Goal: Information Seeking & Learning: Understand process/instructions

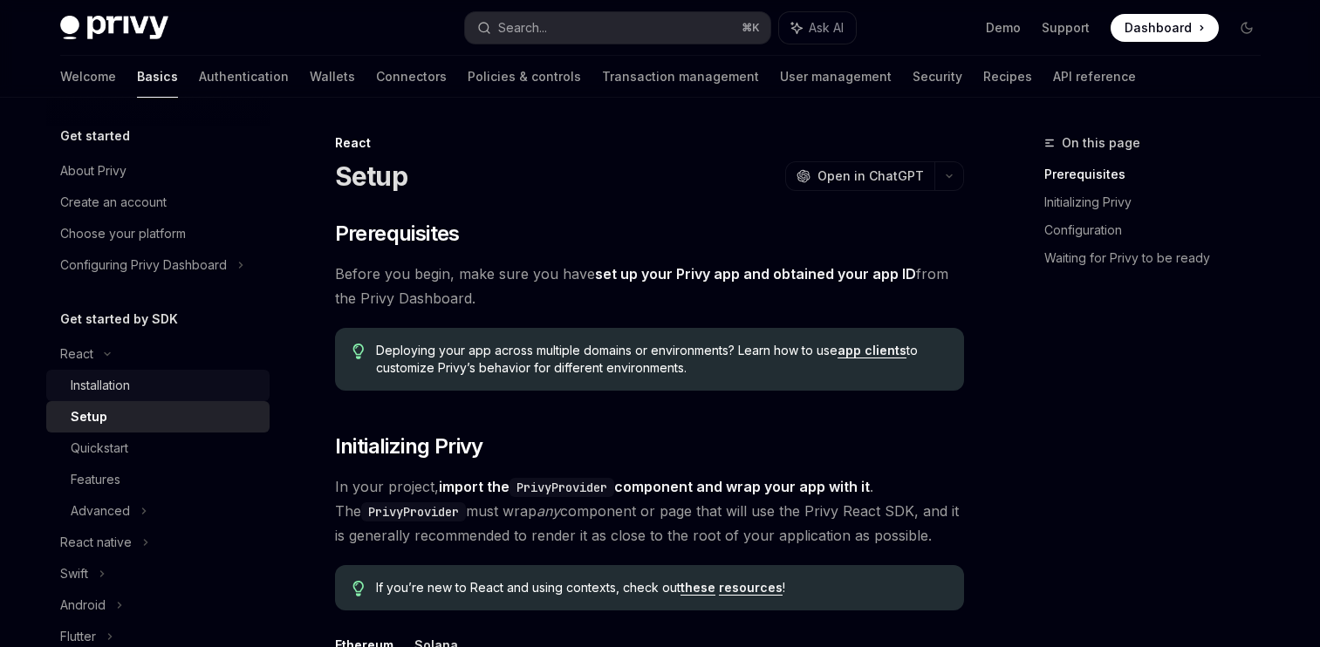
click at [105, 382] on div "Installation" at bounding box center [100, 385] width 59 height 21
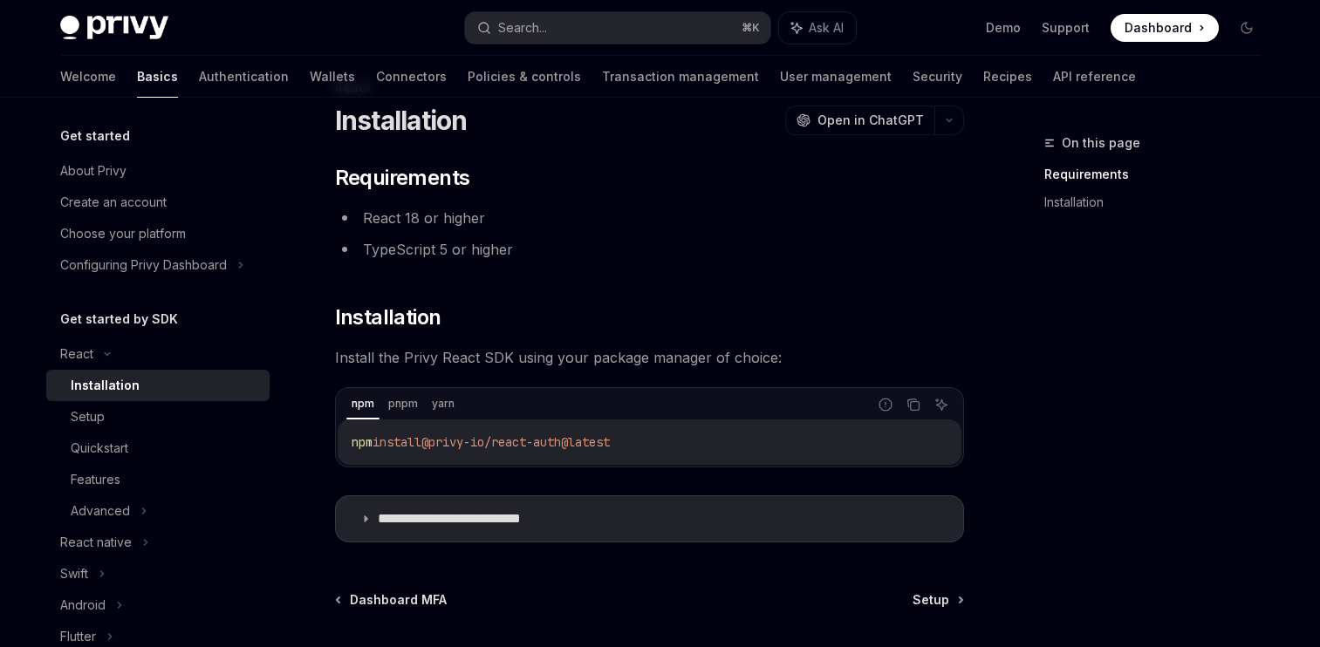
scroll to position [74, 0]
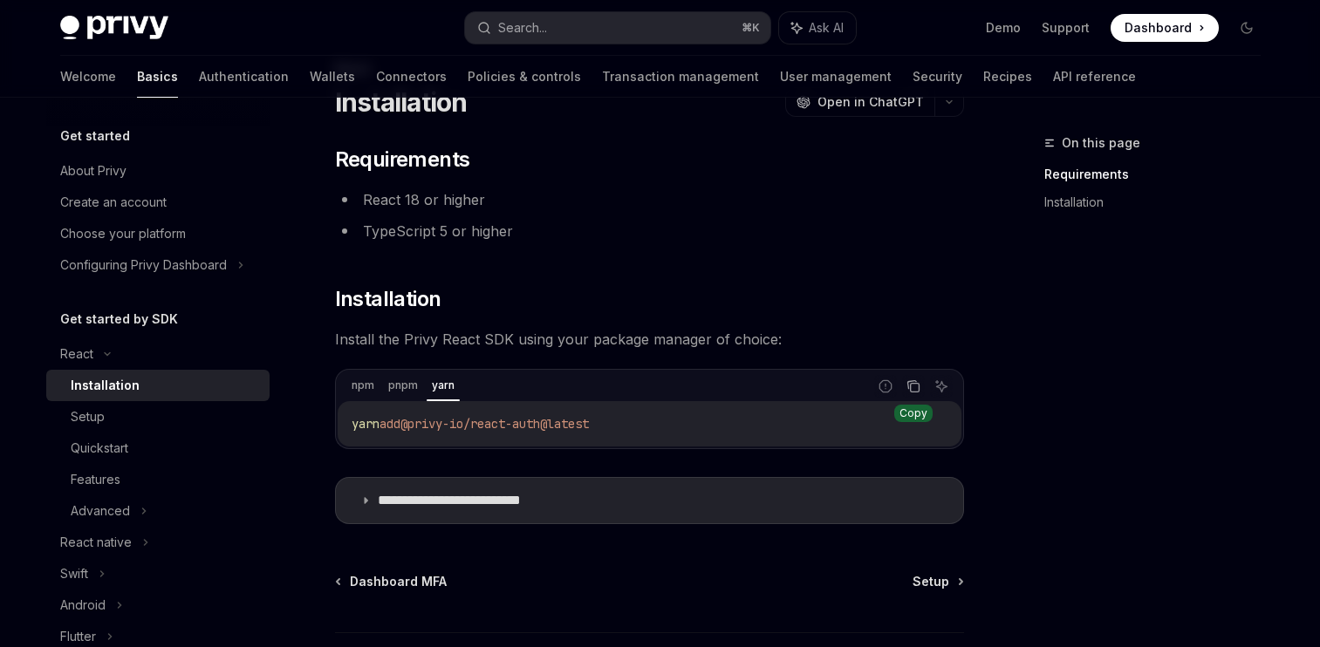
click at [910, 387] on icon "Copy the contents from the code block" at bounding box center [914, 388] width 9 height 9
click at [101, 429] on link "Setup" at bounding box center [157, 416] width 223 height 31
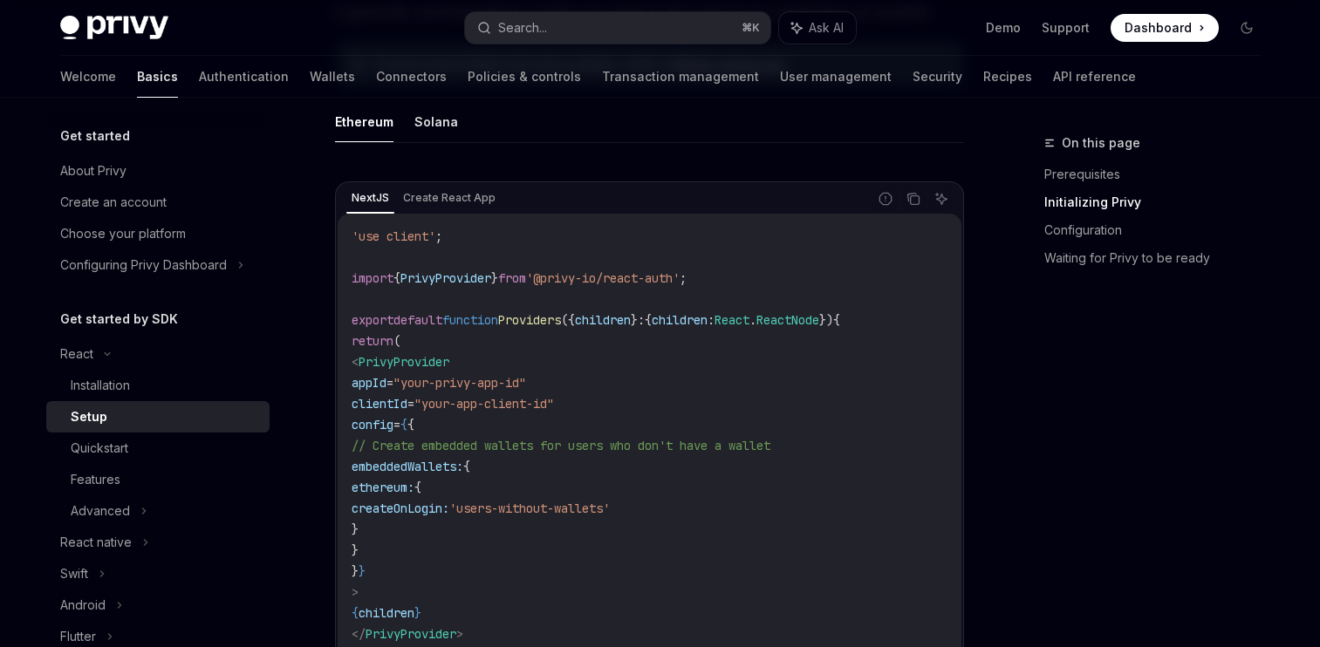
scroll to position [576, 0]
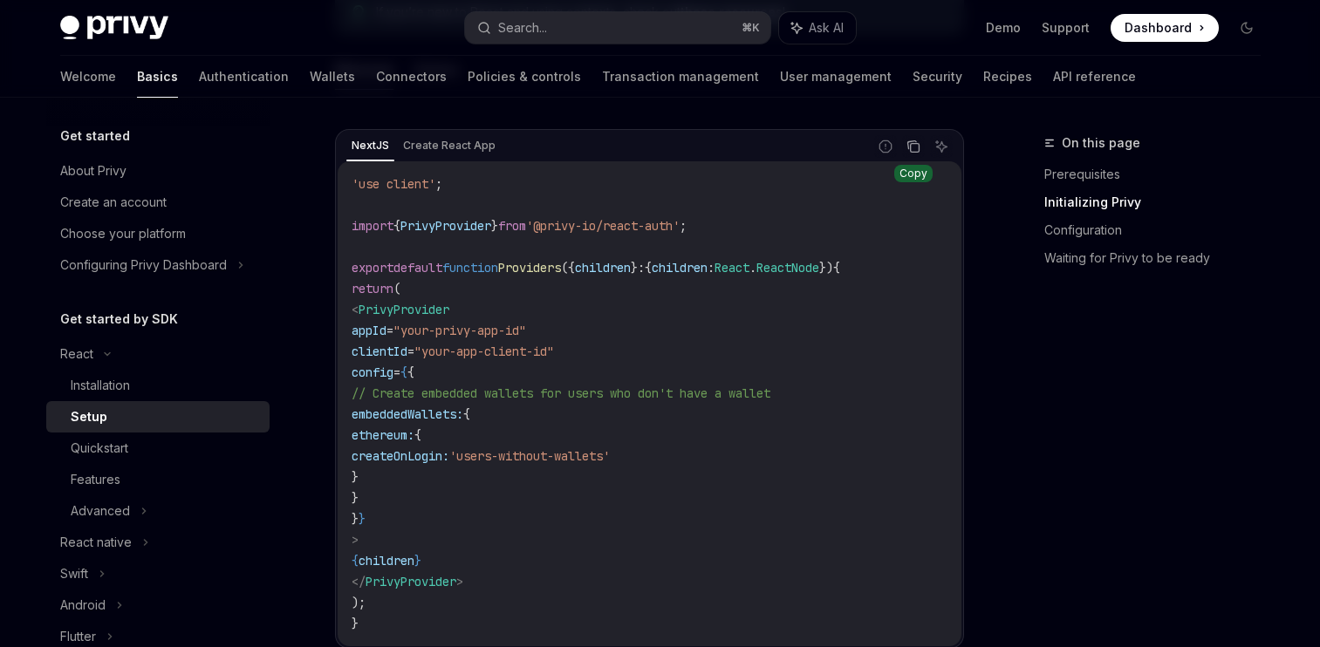
click at [914, 144] on icon "Copy the contents from the code block" at bounding box center [914, 148] width 9 height 9
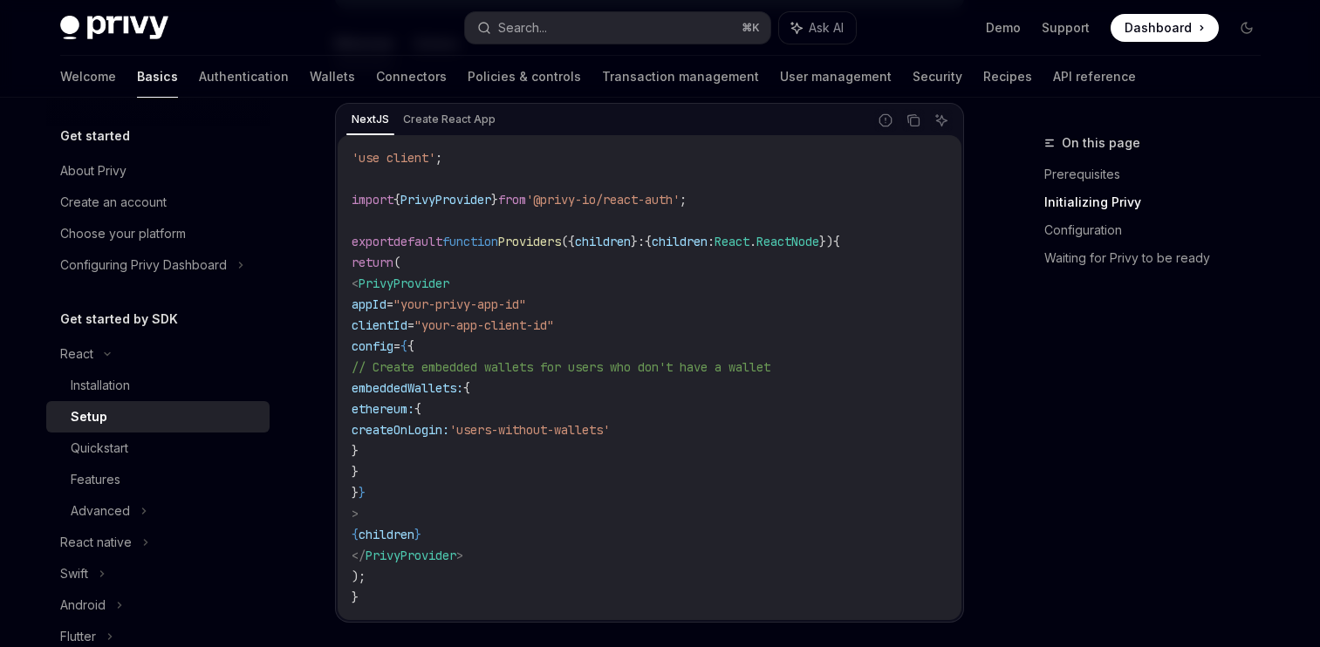
scroll to position [615, 0]
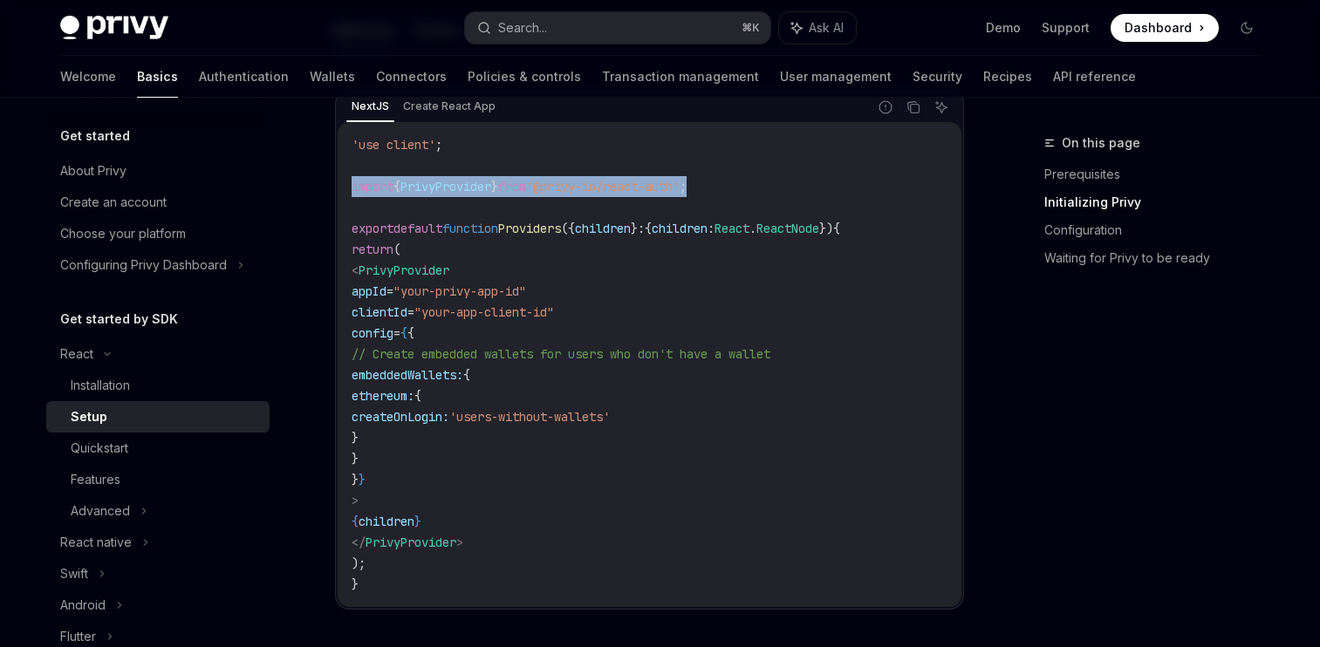
drag, startPoint x: 350, startPoint y: 186, endPoint x: 771, endPoint y: 181, distance: 421.4
click at [771, 181] on div "'use client' ; import { PrivyProvider } from '@privy-io/react-auth' ; export de…" at bounding box center [650, 364] width 624 height 485
copy span "import { PrivyProvider } from '@privy-io/react-auth' ;"
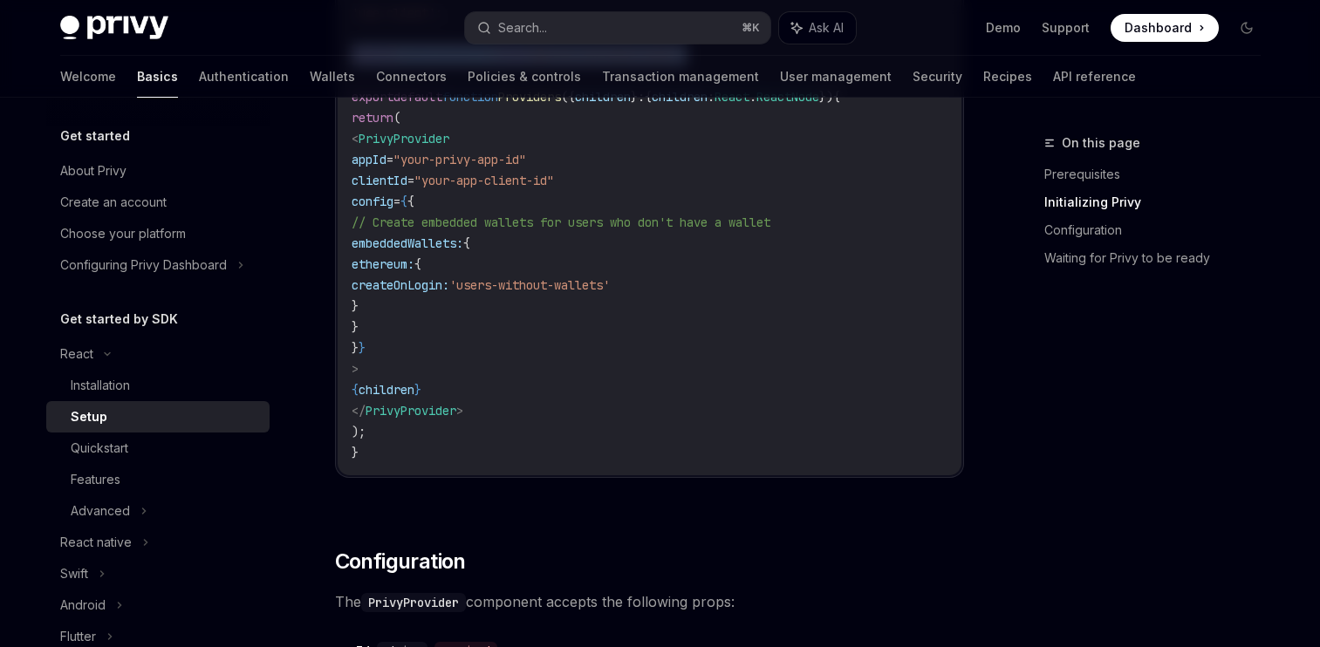
scroll to position [805, 0]
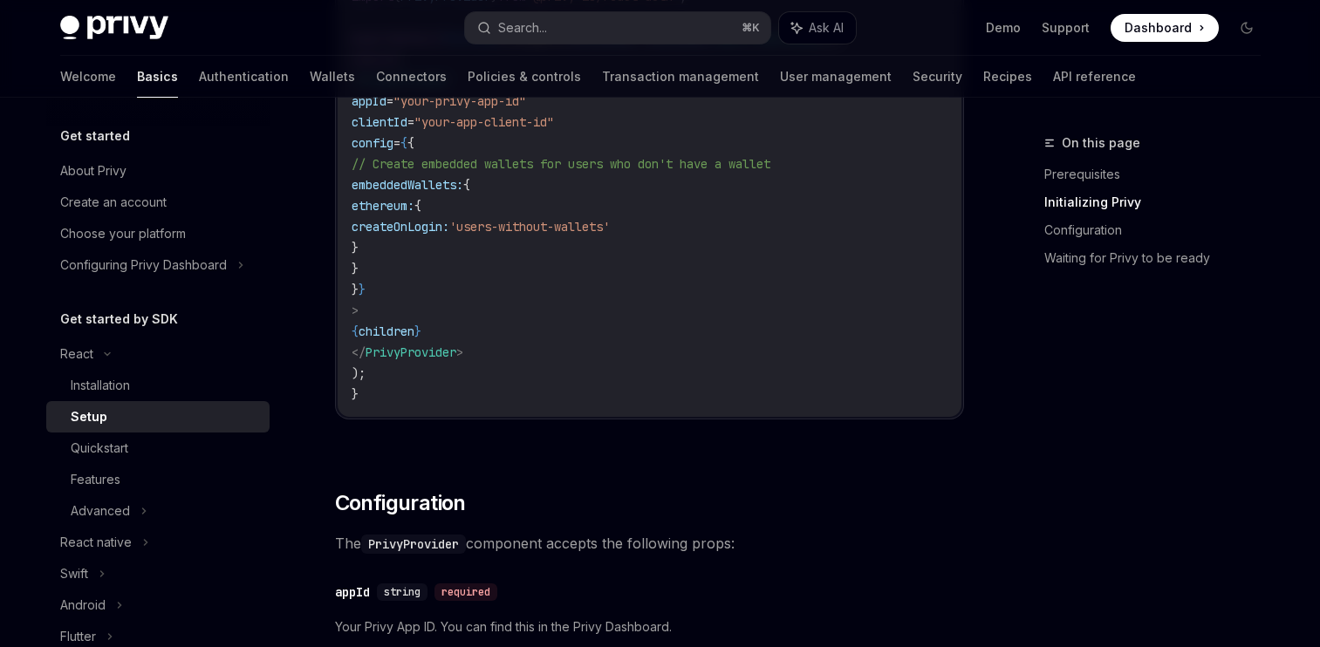
click at [524, 49] on div "Privy Docs home page Search... ⌘ K Ask AI Demo Support Dashboard Dashboard Sear…" at bounding box center [660, 28] width 1201 height 56
click at [537, 26] on div "Search..." at bounding box center [522, 27] width 49 height 21
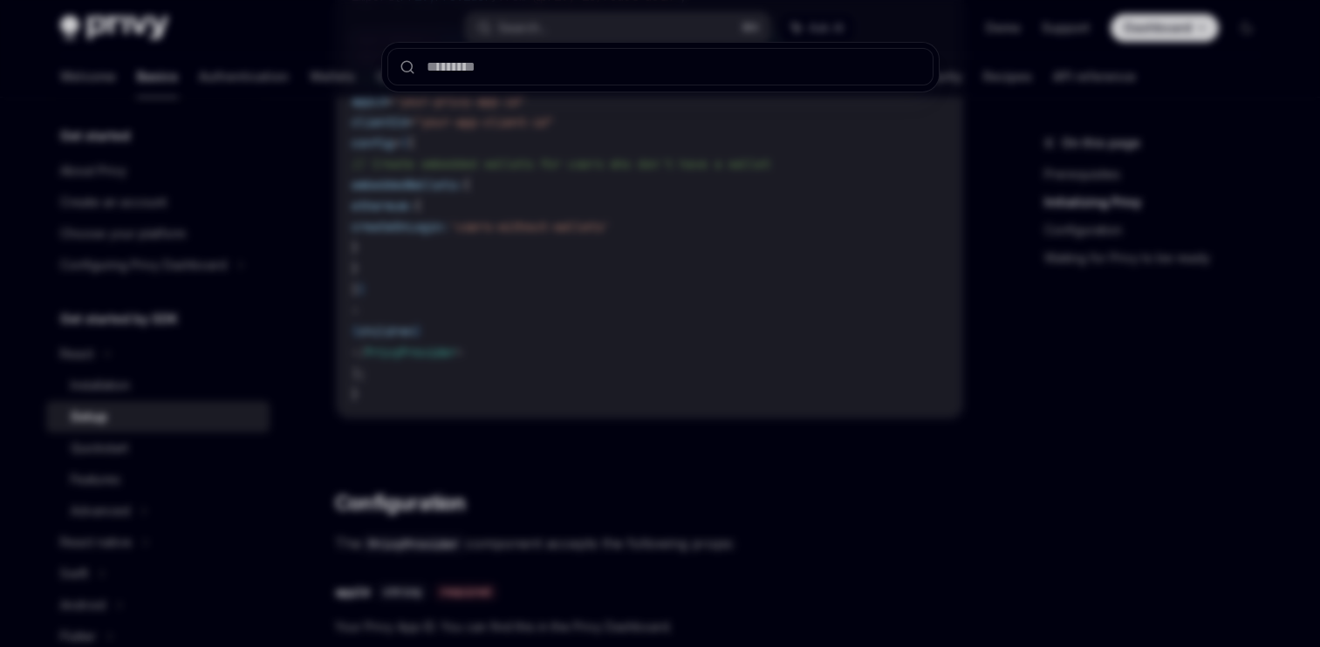
click at [226, 45] on div at bounding box center [660, 323] width 1320 height 647
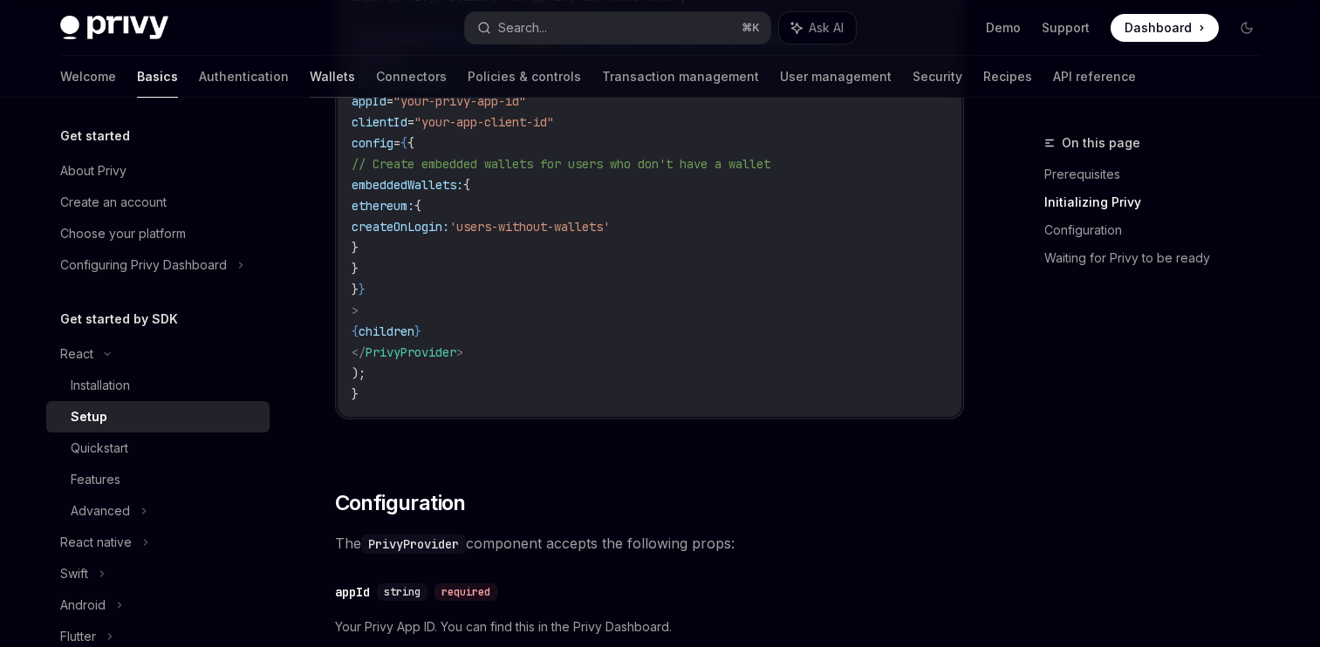
click at [310, 82] on link "Wallets" at bounding box center [332, 77] width 45 height 42
type textarea "*"
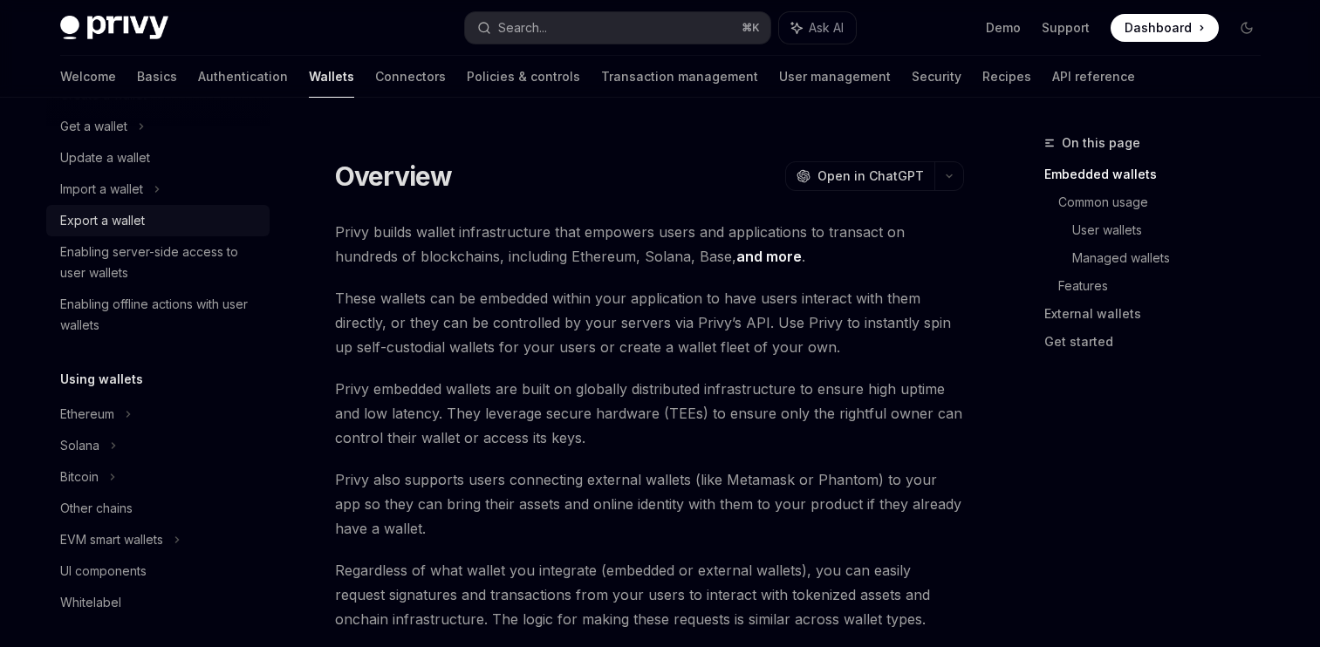
scroll to position [212, 0]
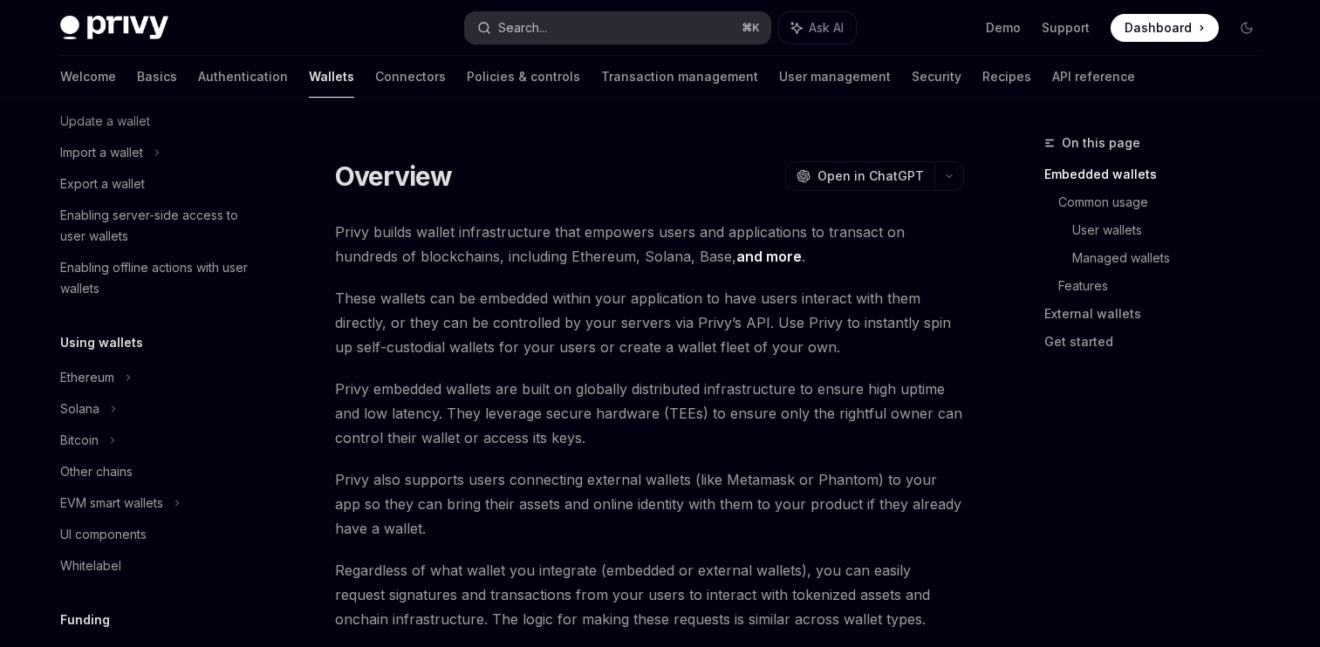
click at [524, 23] on div "Search..." at bounding box center [522, 27] width 49 height 21
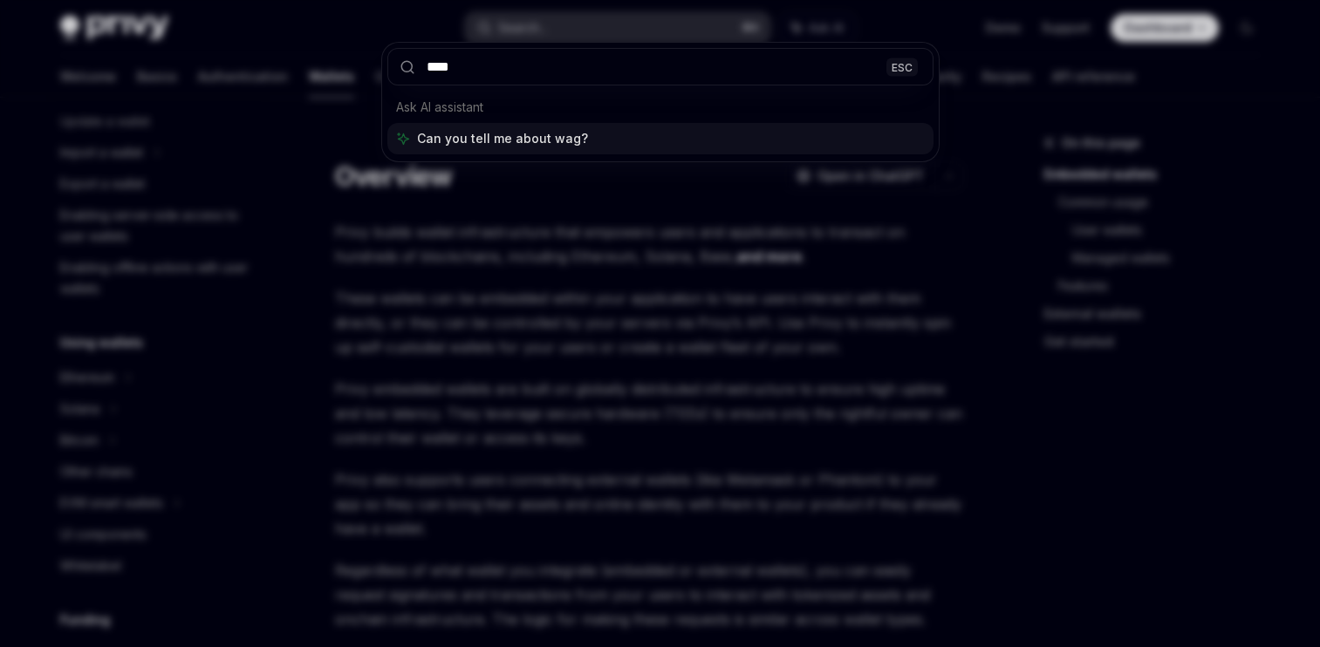
type input "*****"
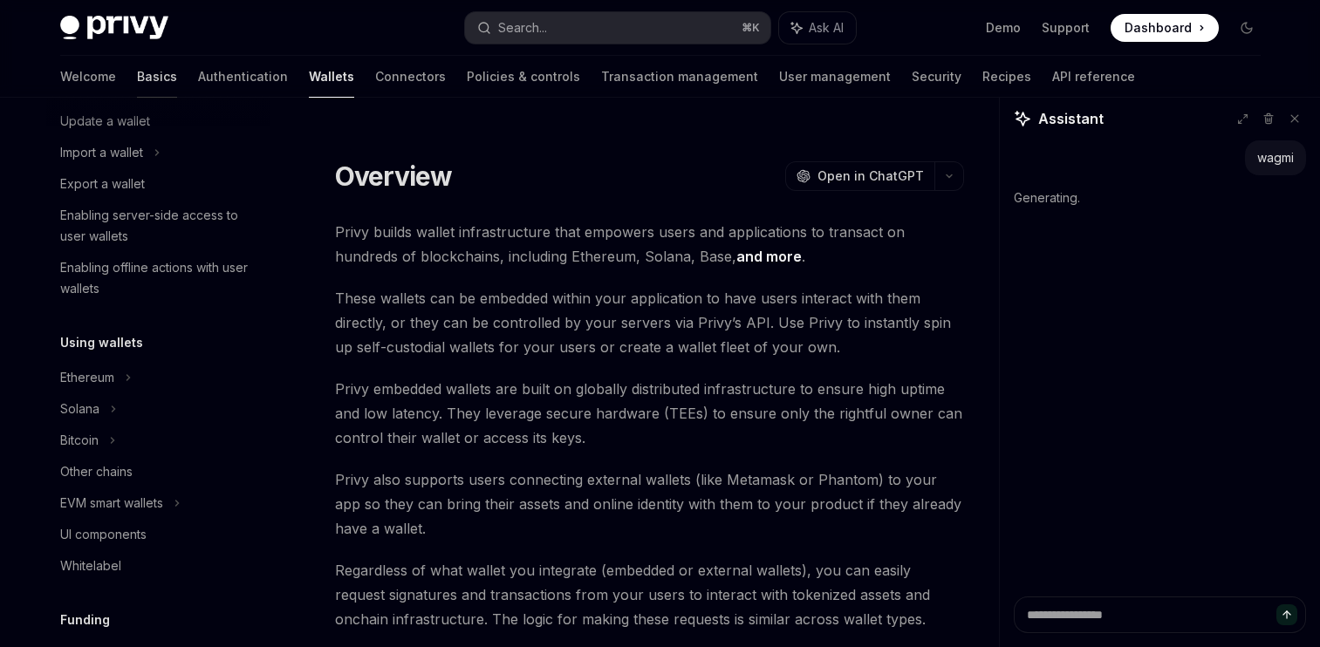
click at [137, 61] on link "Basics" at bounding box center [157, 77] width 40 height 42
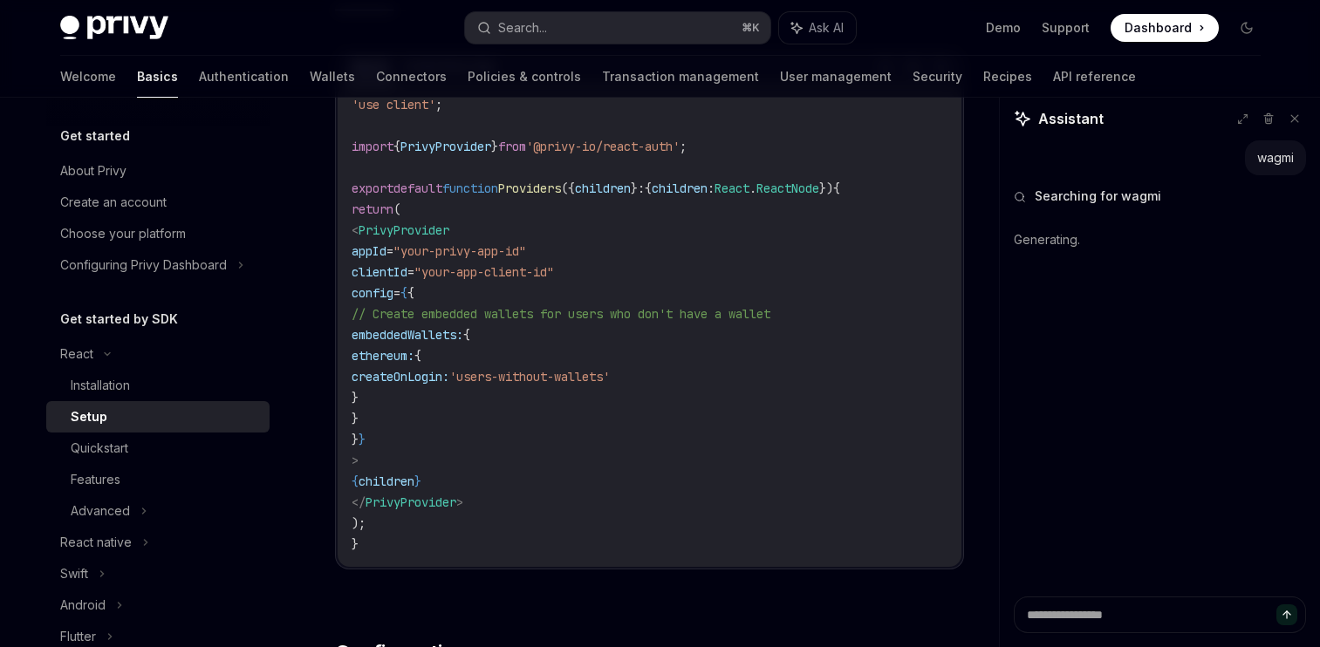
scroll to position [656, 0]
drag, startPoint x: 380, startPoint y: 232, endPoint x: 497, endPoint y: 491, distance: 284.3
click at [498, 492] on code "'use client' ; import { PrivyProvider } from '@privy-io/react-auth' ; export de…" at bounding box center [650, 323] width 596 height 461
copy code "< PrivyProvider appId = "your-privy-app-id" clientId = "your-app-client-id" con…"
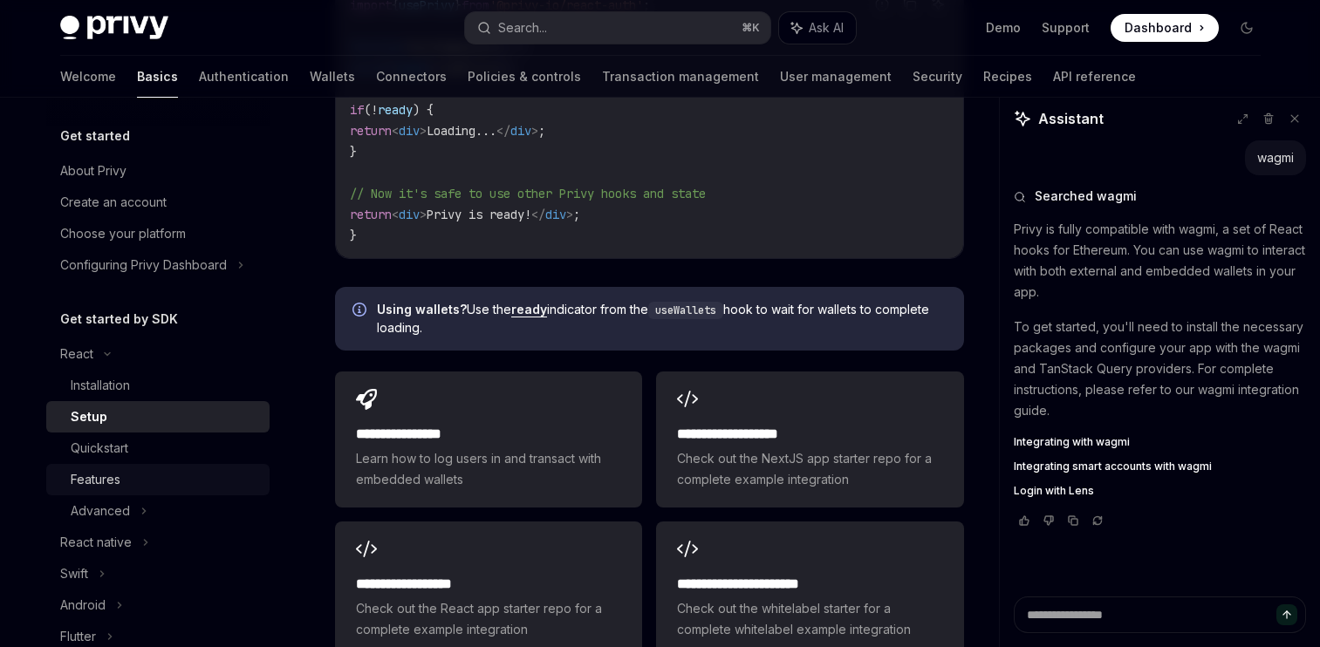
scroll to position [2074, 0]
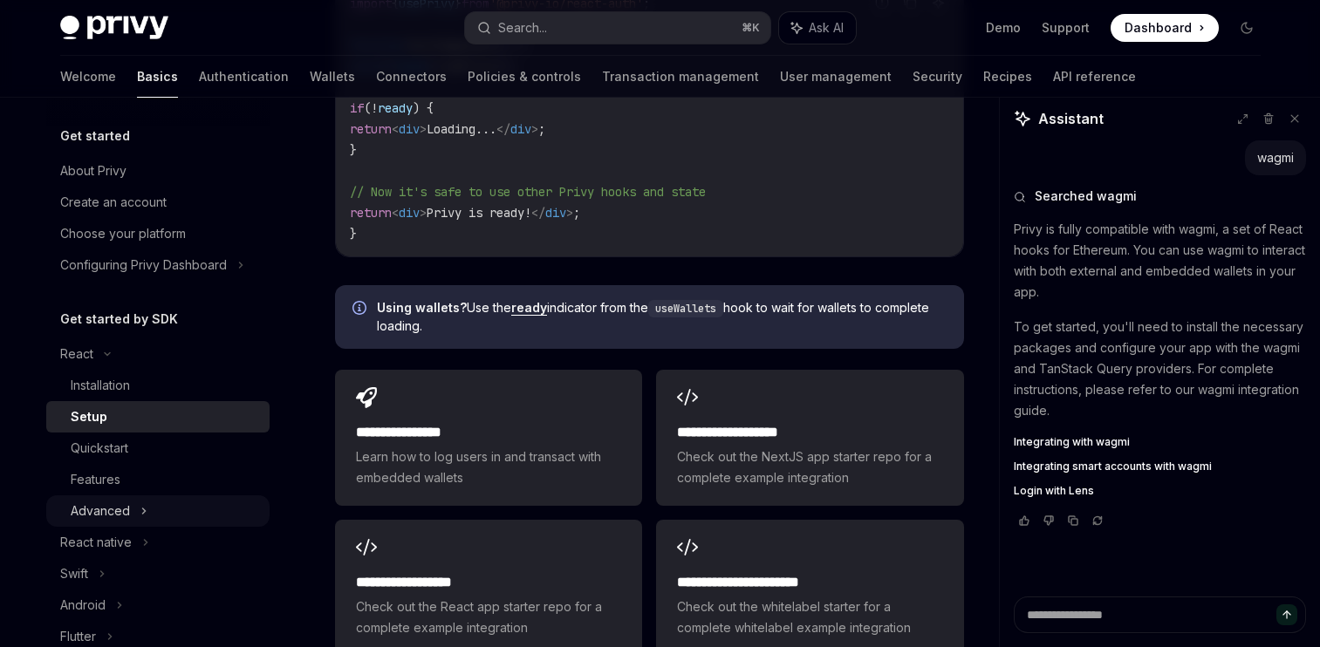
click at [129, 506] on div "Advanced" at bounding box center [157, 511] width 223 height 31
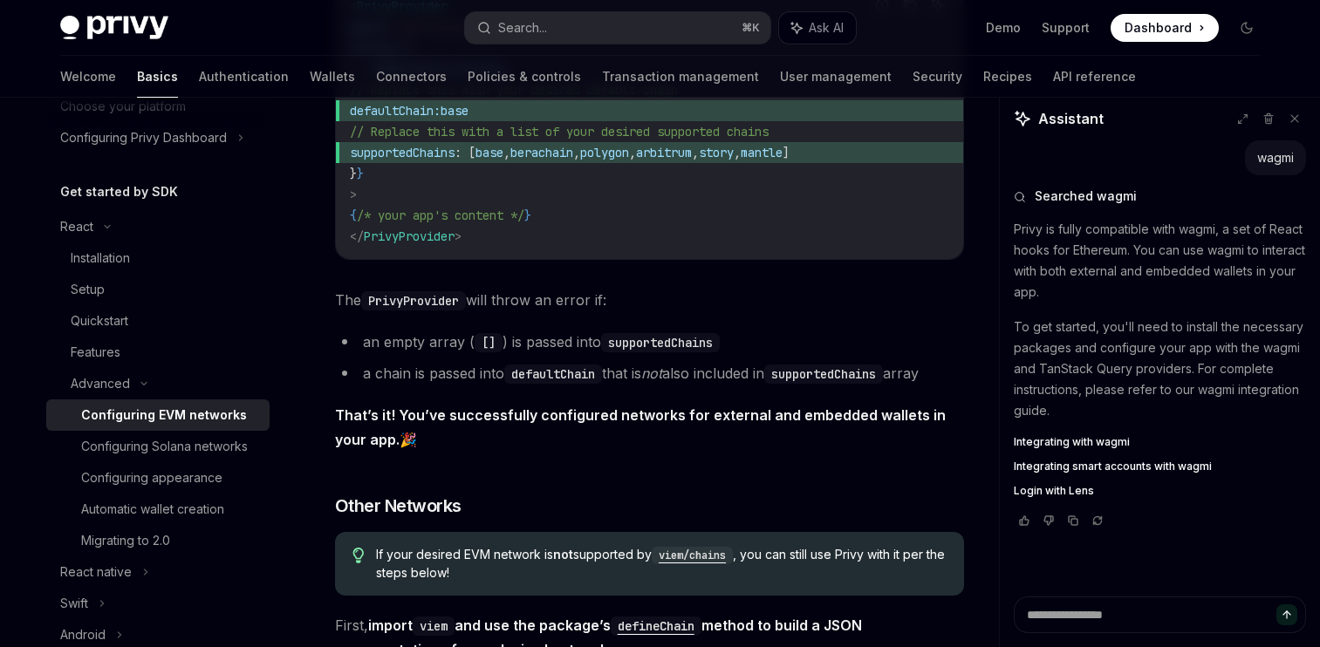
scroll to position [2480, 0]
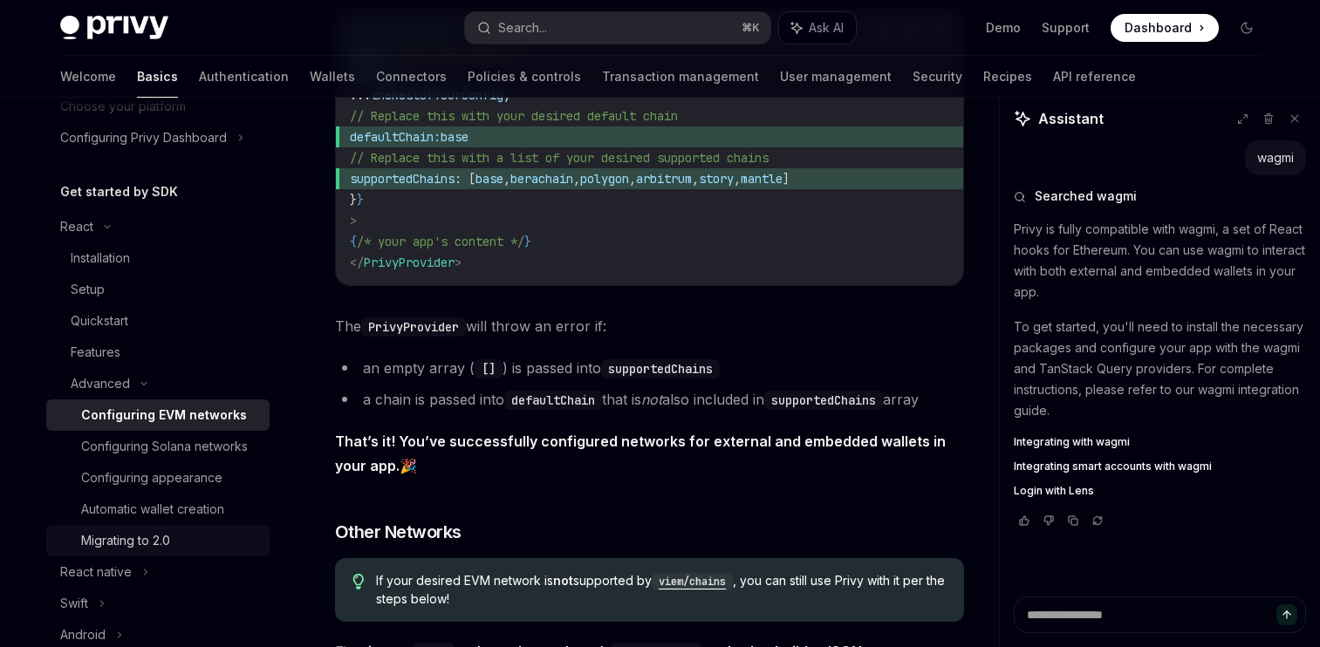
click at [158, 534] on div "Migrating to 2.0" at bounding box center [125, 540] width 89 height 21
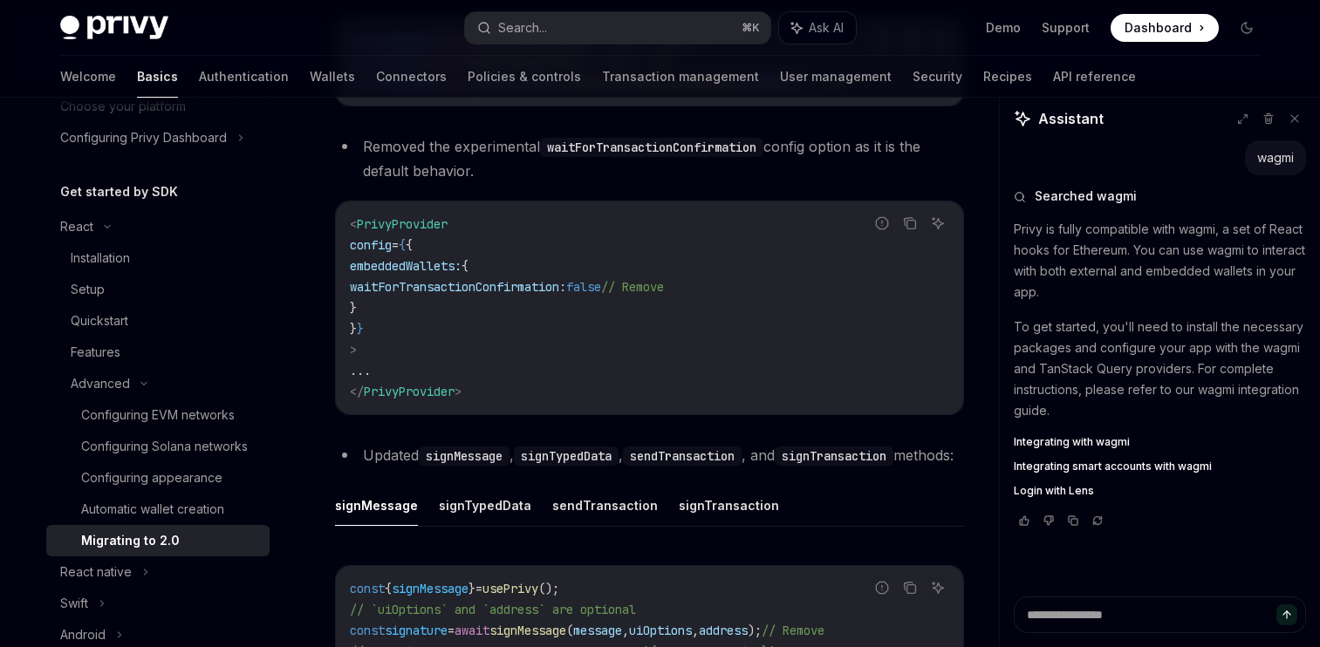
scroll to position [2775, 0]
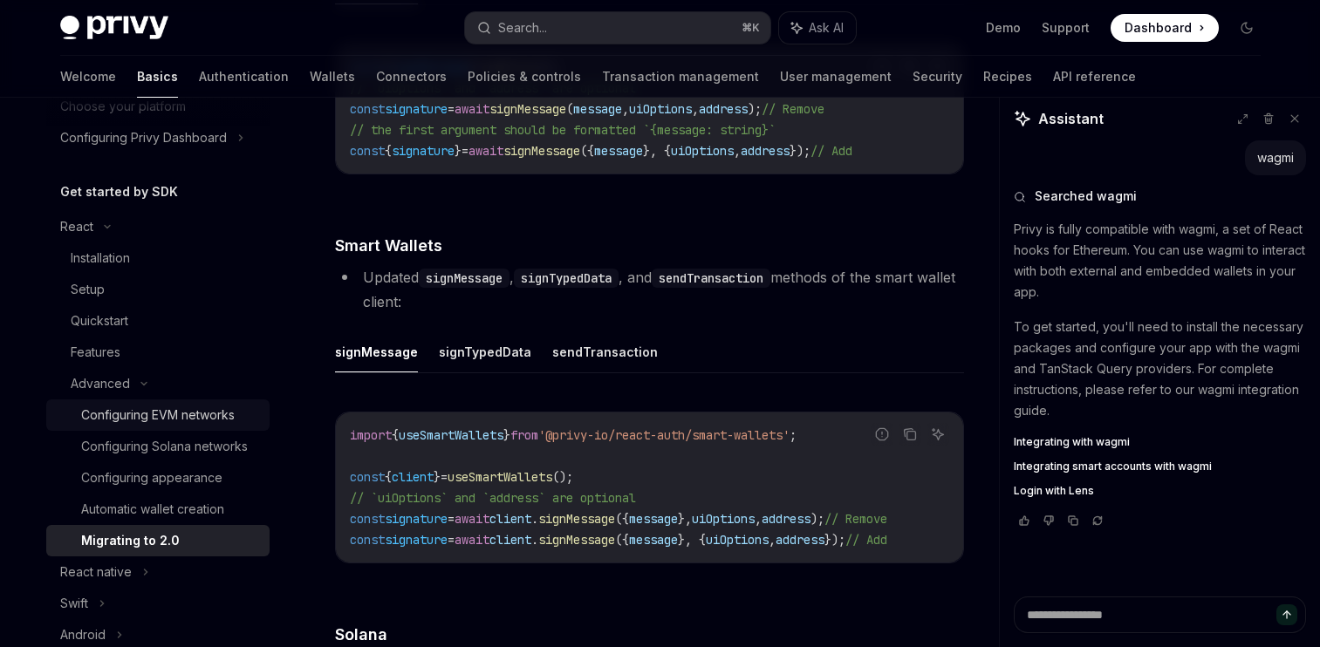
click at [189, 419] on div "Configuring EVM networks" at bounding box center [158, 415] width 154 height 21
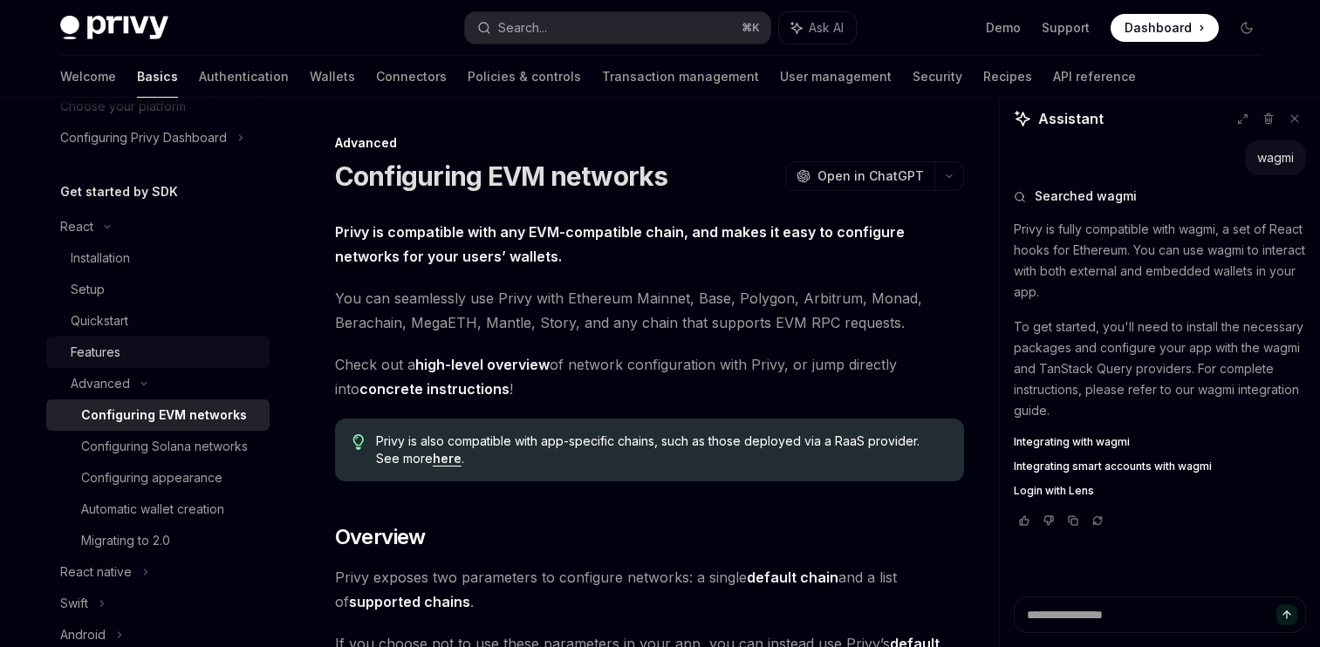
click at [118, 343] on div "Features" at bounding box center [96, 352] width 50 height 21
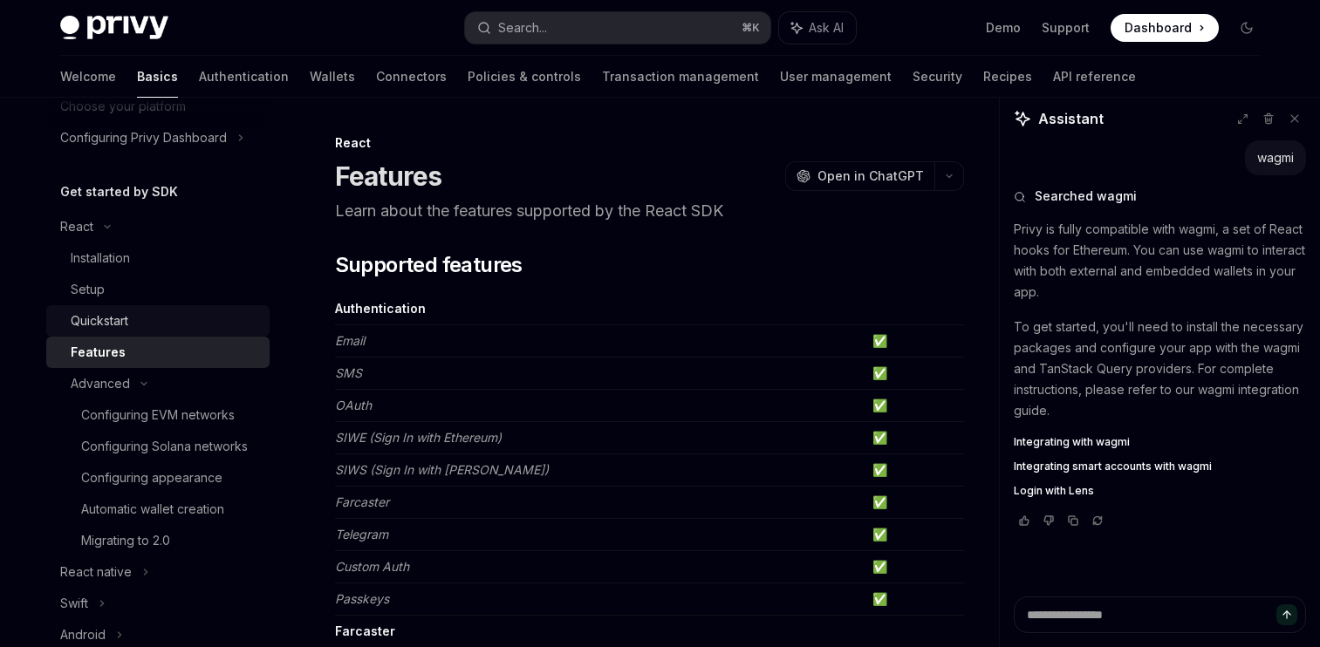
click at [137, 325] on div "Quickstart" at bounding box center [165, 321] width 188 height 21
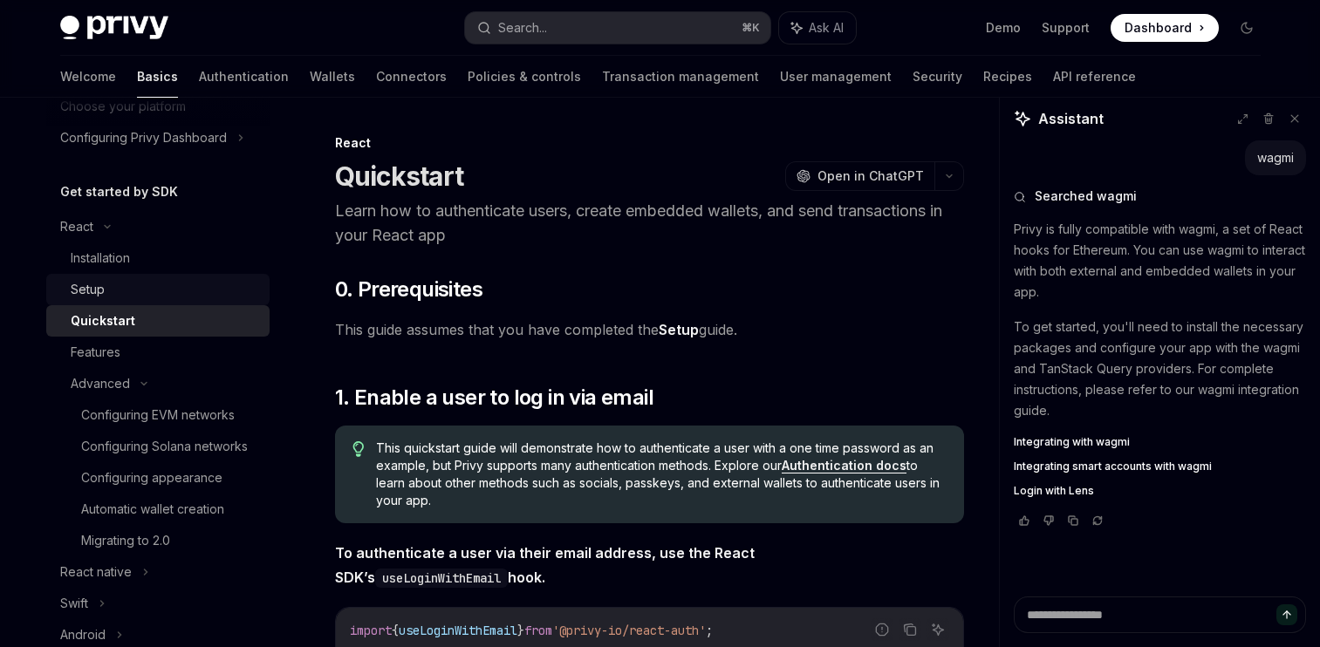
click at [125, 282] on div "Setup" at bounding box center [165, 289] width 188 height 21
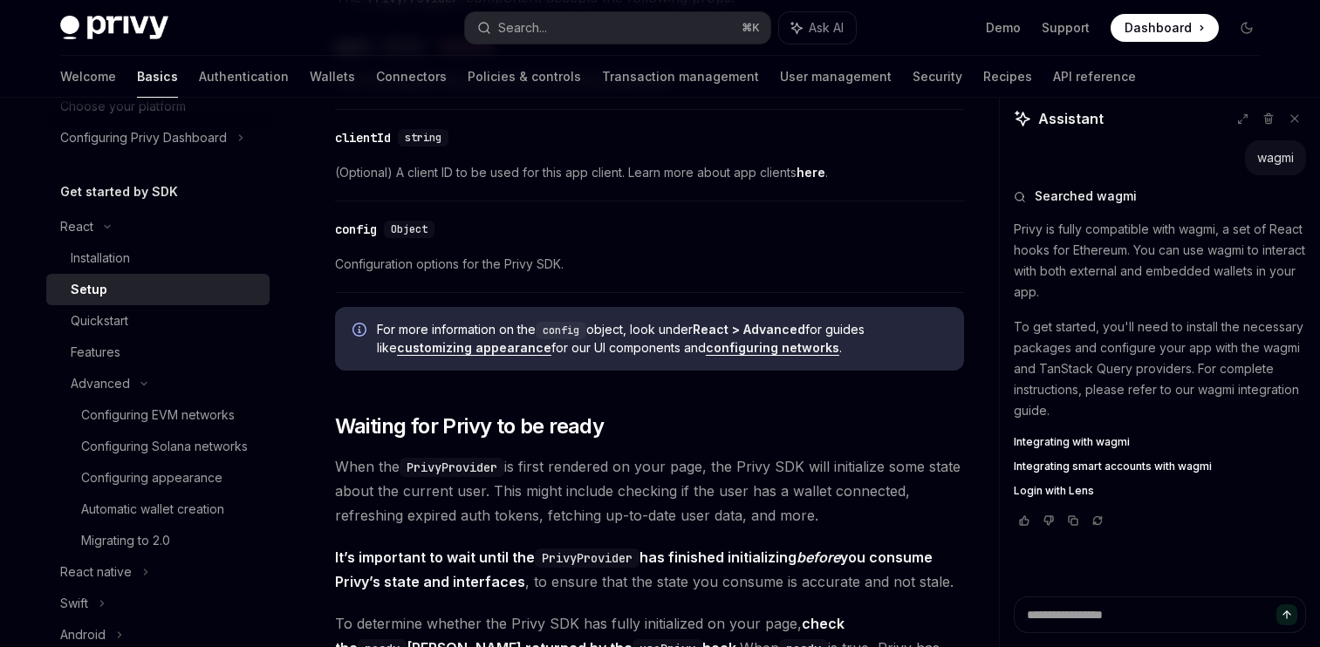
scroll to position [1356, 0]
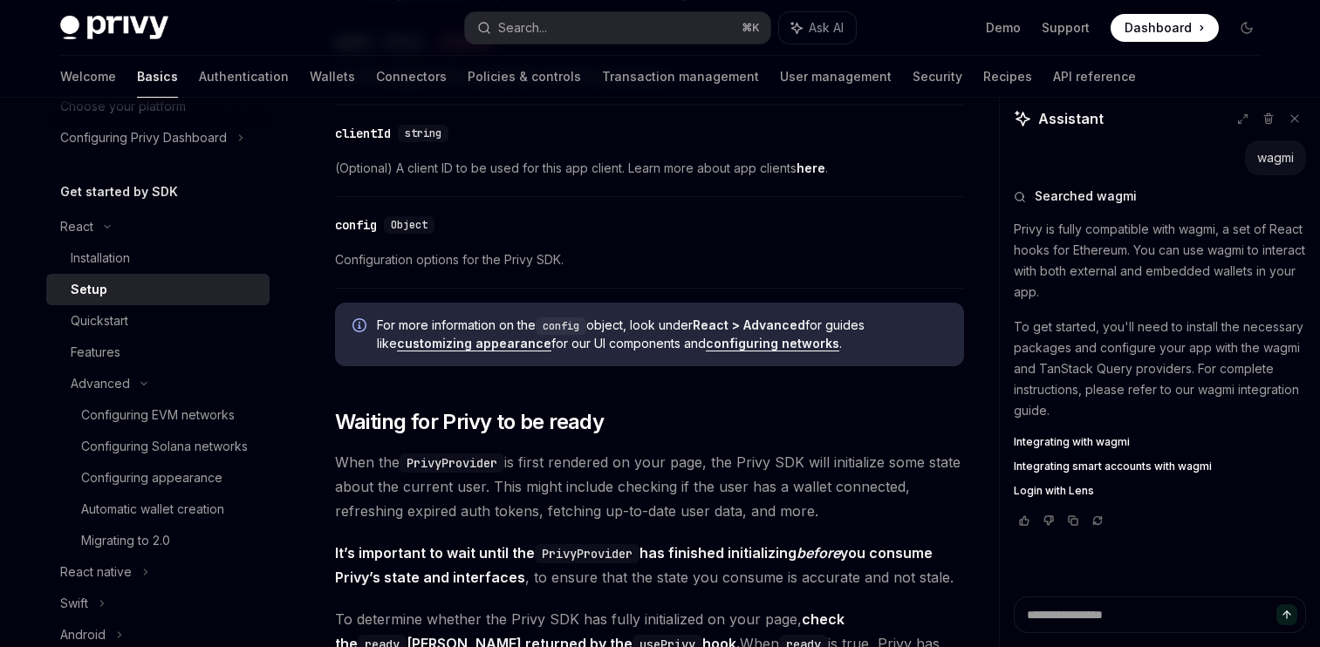
click at [715, 345] on link "configuring networks" at bounding box center [772, 344] width 133 height 16
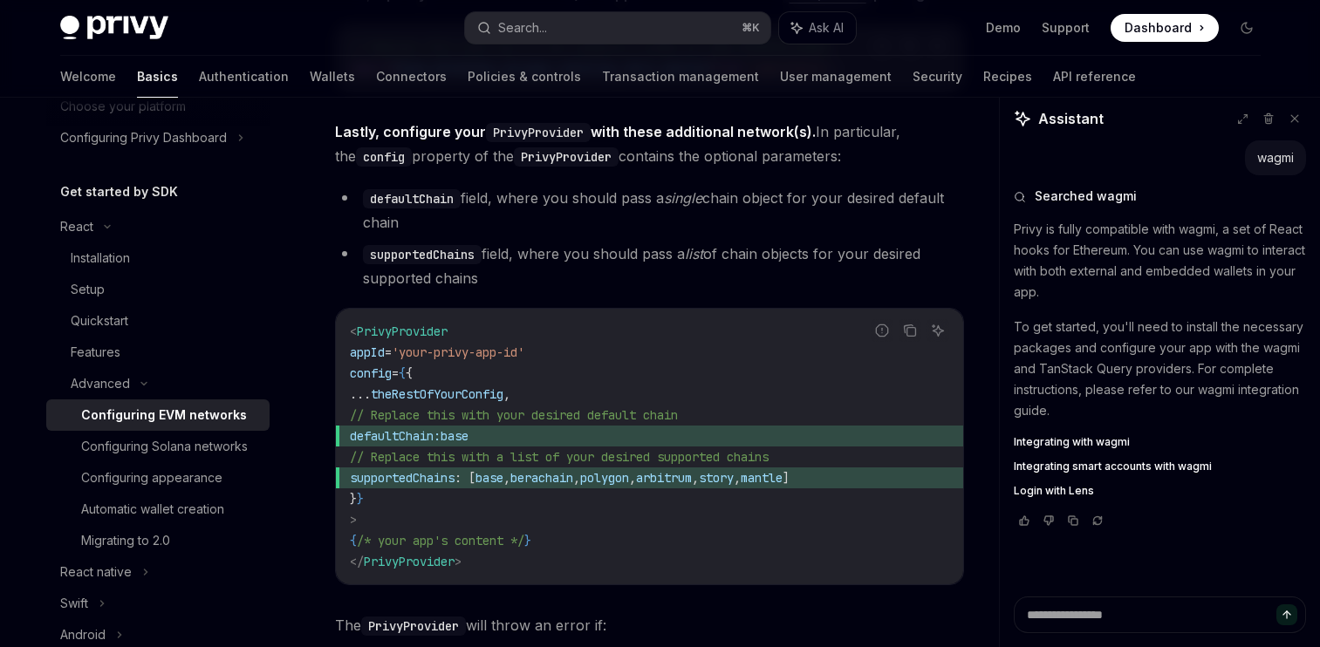
scroll to position [2244, 0]
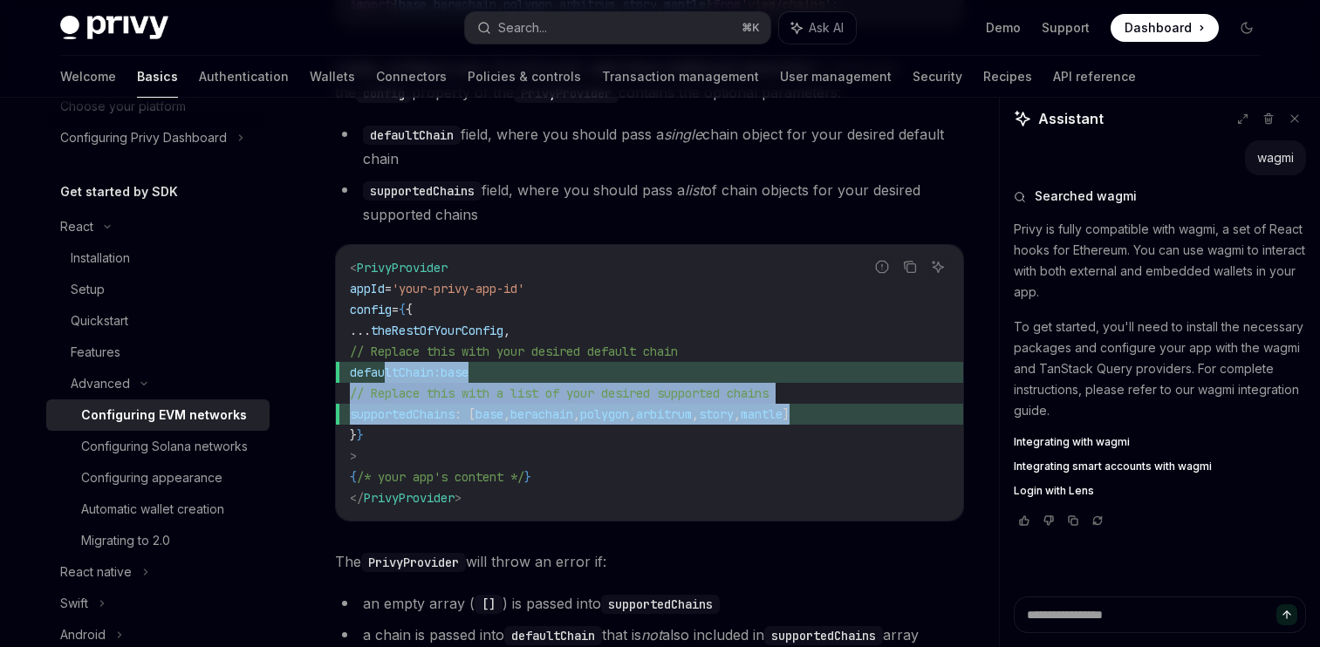
drag, startPoint x: 914, startPoint y: 418, endPoint x: 385, endPoint y: 380, distance: 530.1
click at [385, 380] on code "< PrivyProvider appId = 'your-privy-app-id' config = { { ... theRestOfYourConfi…" at bounding box center [649, 382] width 599 height 251
copy code "defaultChain: base // Replace this with a list of your desired supported chains…"
click at [125, 325] on div "Quickstart" at bounding box center [100, 321] width 58 height 21
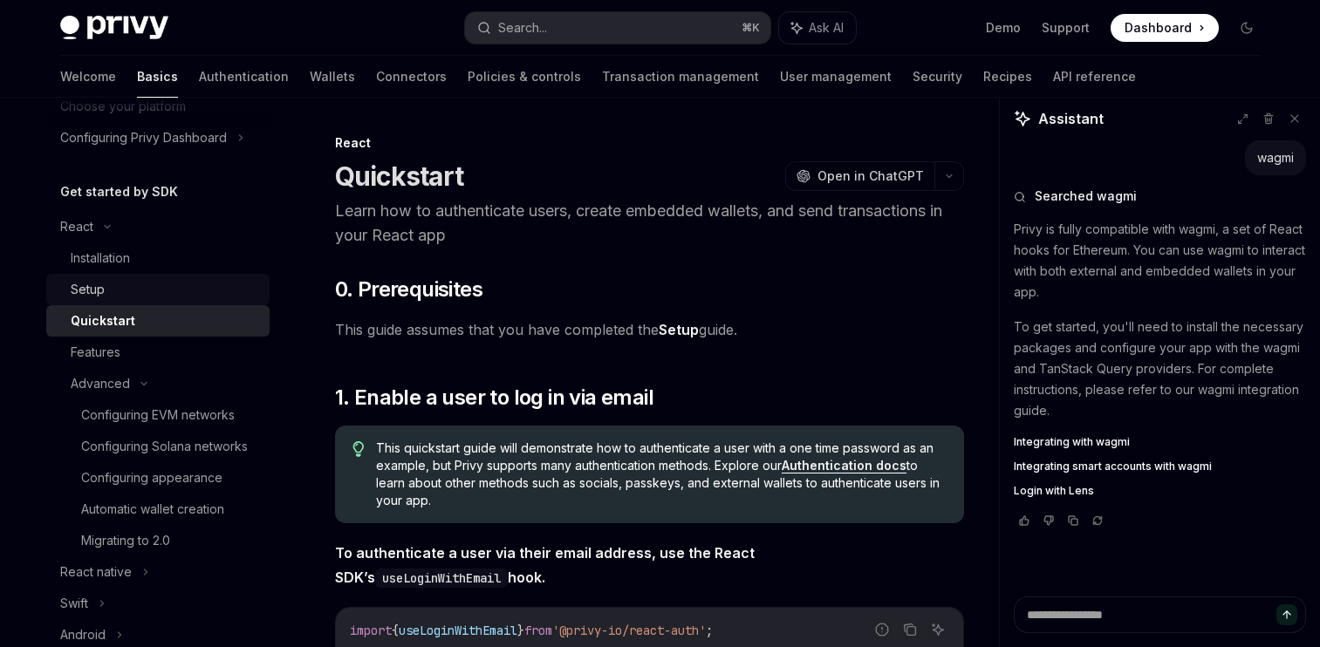
type textarea "*"
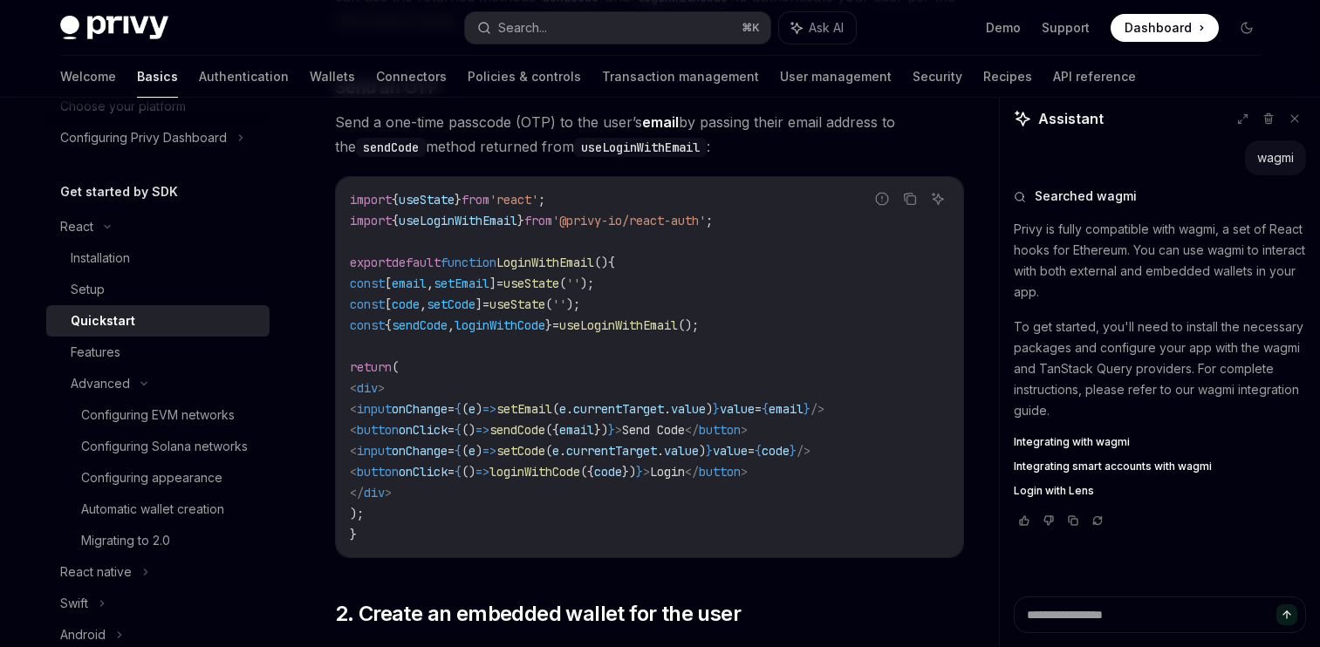
scroll to position [769, 0]
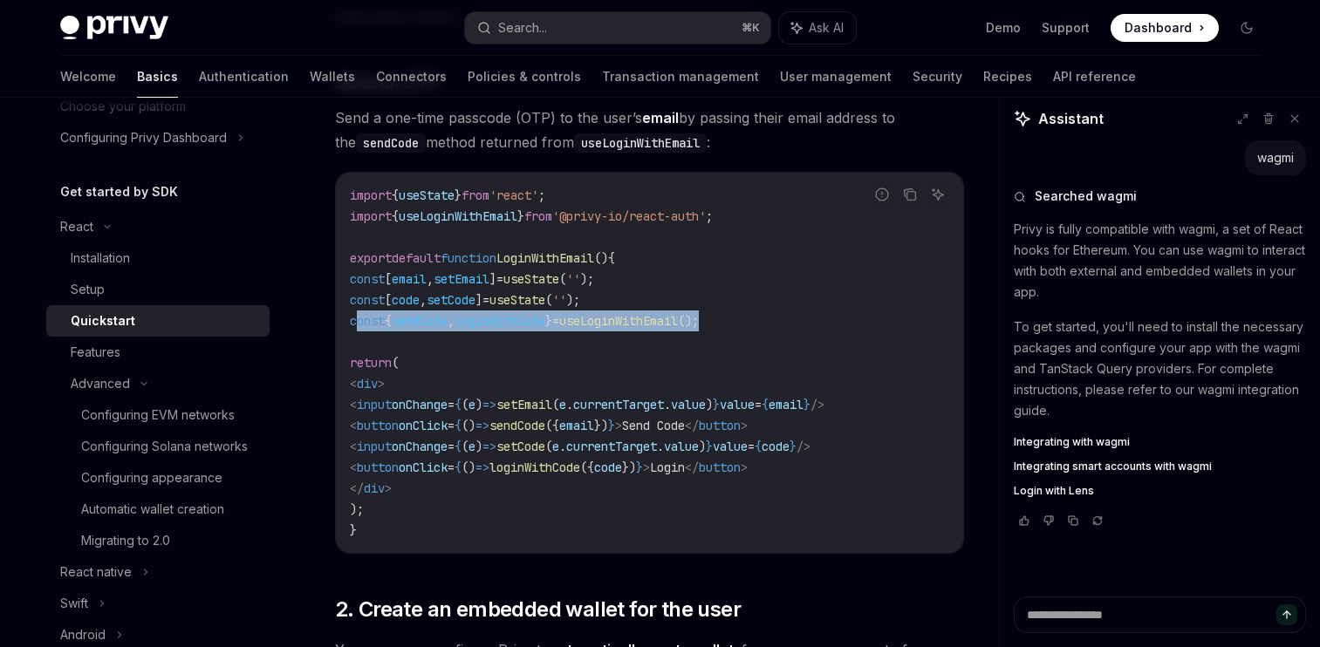
drag, startPoint x: 359, startPoint y: 317, endPoint x: 859, endPoint y: 317, distance: 500.0
click at [859, 317] on code "import { useState } from 'react' ; import { useLoginWithEmail } from '@privy-io…" at bounding box center [649, 363] width 599 height 356
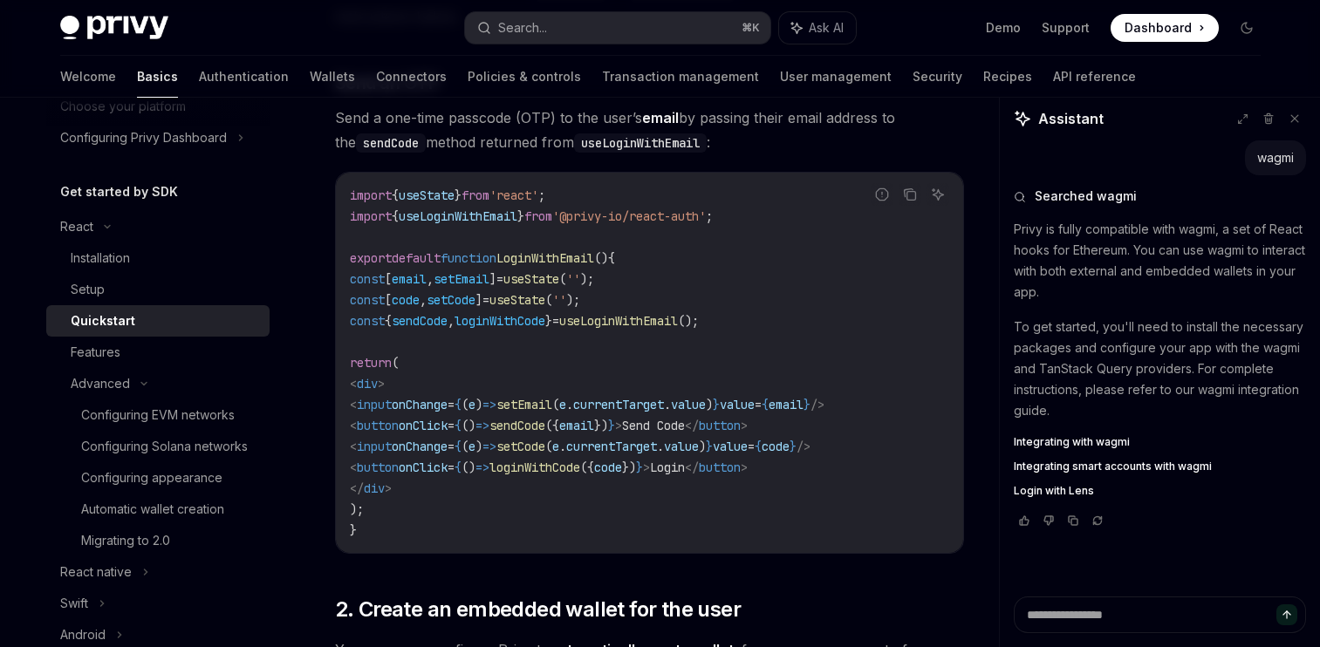
click at [681, 291] on code "import { useState } from 'react' ; import { useLoginWithEmail } from '@privy-io…" at bounding box center [649, 363] width 599 height 356
click at [910, 195] on icon "Copy the contents from the code block" at bounding box center [910, 195] width 14 height 14
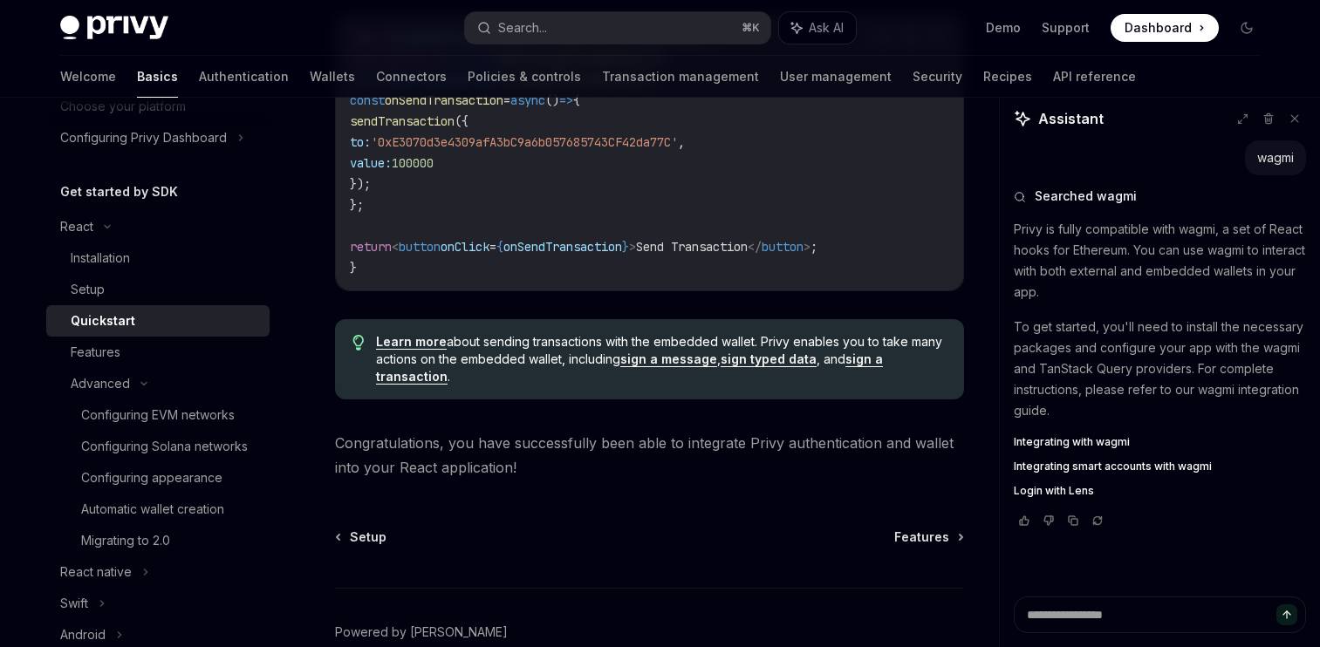
scroll to position [1630, 0]
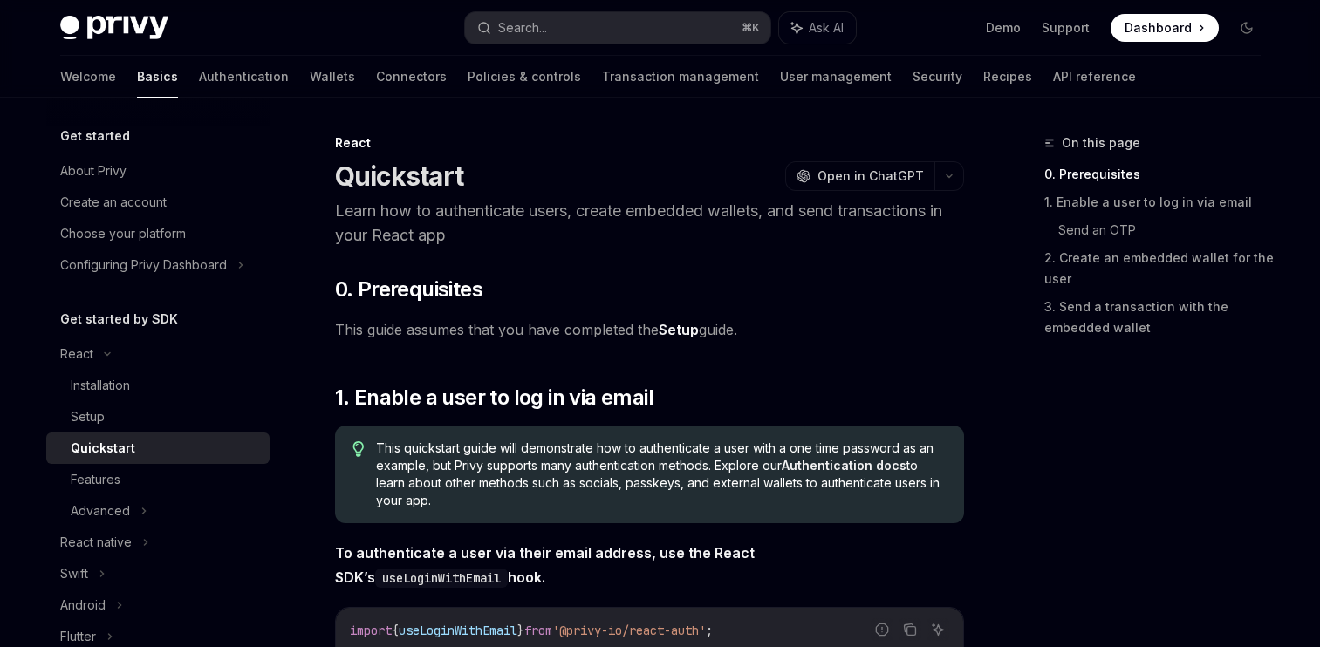
click at [720, 157] on div "React Quickstart OpenAI Open in ChatGPT" at bounding box center [649, 163] width 629 height 58
